Goal: Information Seeking & Learning: Stay updated

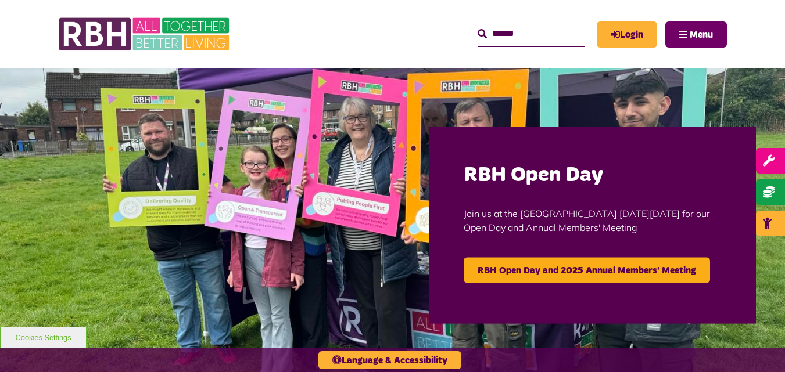
click at [684, 37] on button "Menu" at bounding box center [696, 34] width 62 height 26
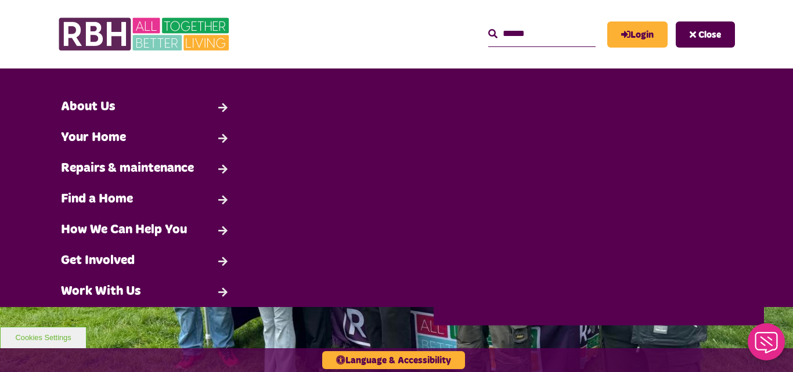
click at [499, 35] on input "Search" at bounding box center [541, 33] width 107 height 25
type input "****"
click at [488, 27] on button "Search" at bounding box center [492, 34] width 9 height 14
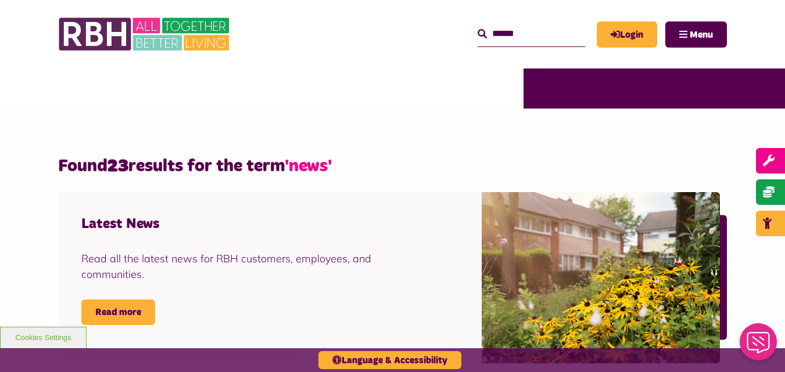
scroll to position [340, 0]
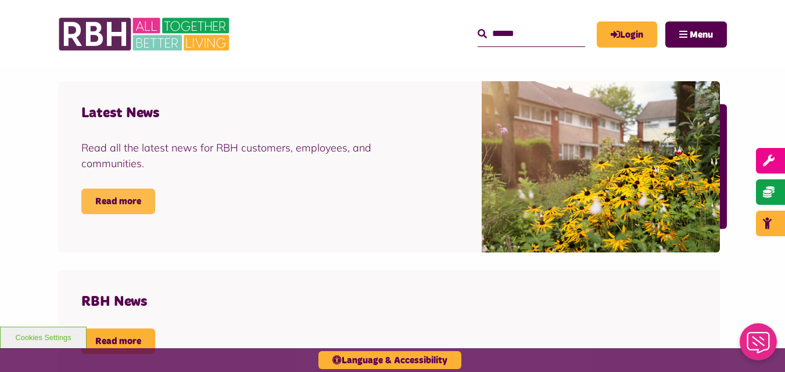
click at [138, 196] on link "Read more" at bounding box center [118, 202] width 74 height 26
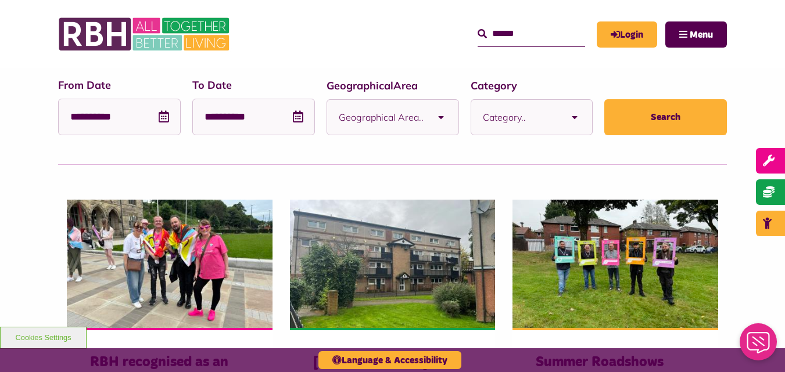
scroll to position [107, 0]
